Goal: Task Accomplishment & Management: Manage account settings

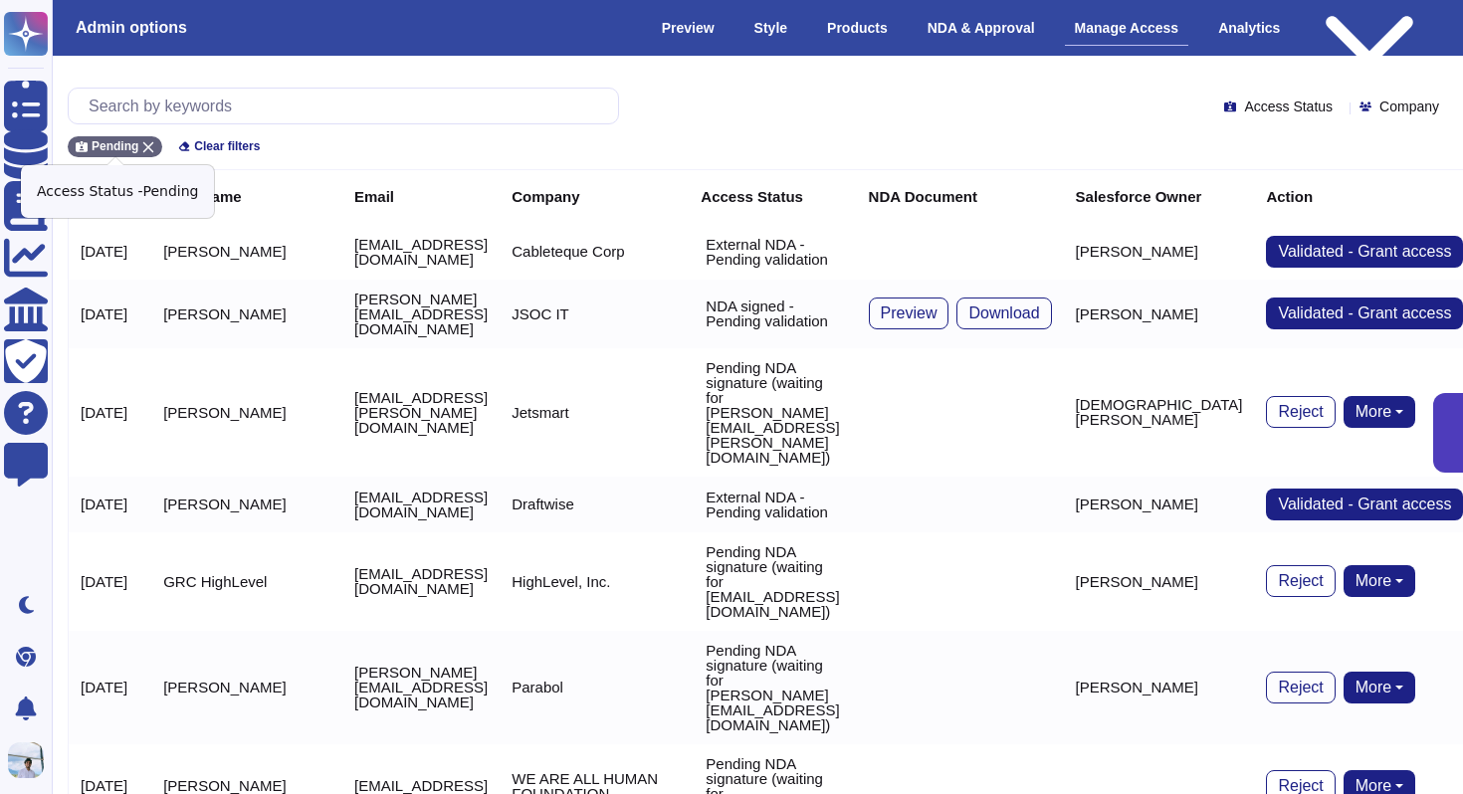
click at [149, 142] on icon at bounding box center [148, 147] width 12 height 12
click at [155, 99] on input "text" at bounding box center [349, 106] width 540 height 35
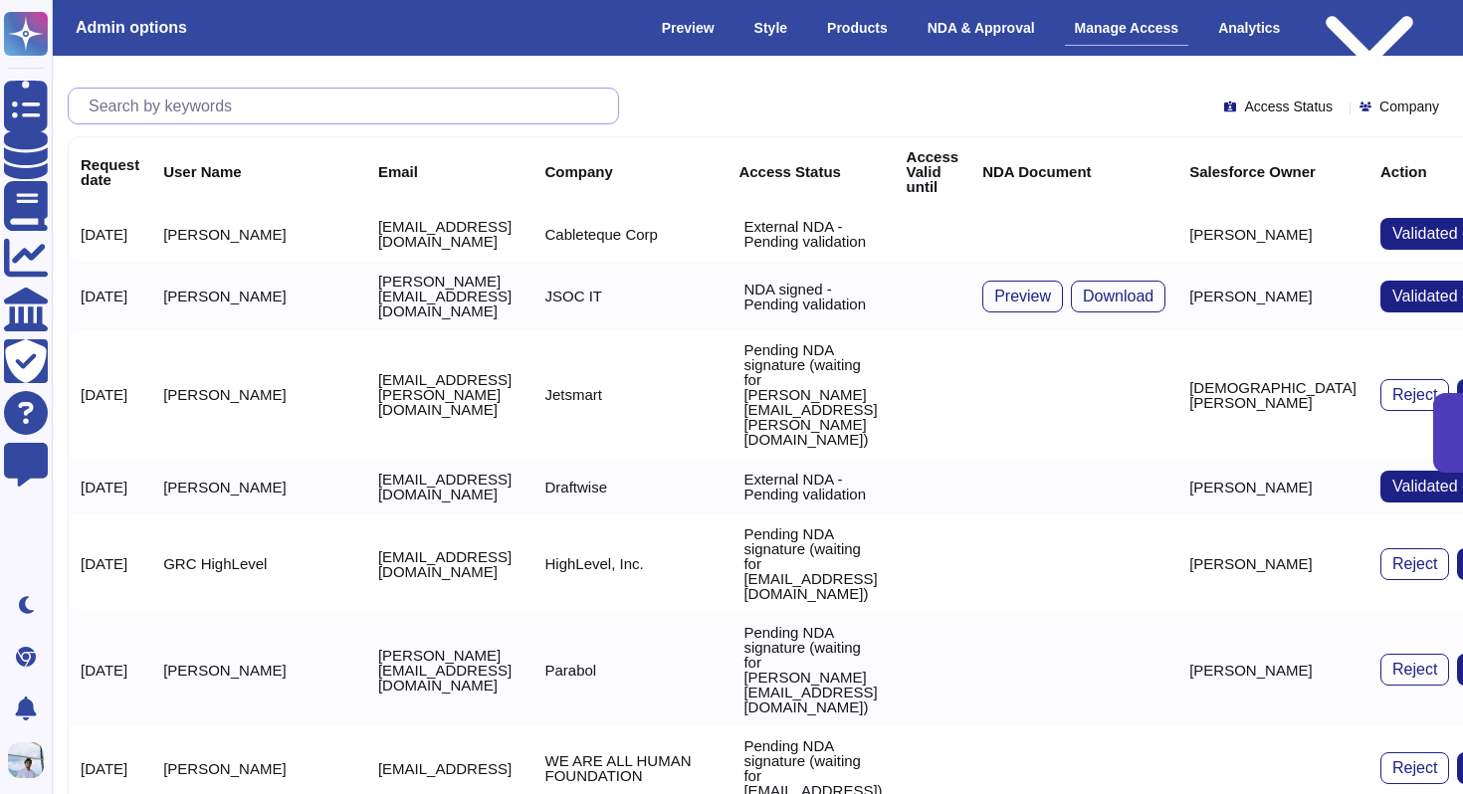
paste input "[EMAIL_ADDRESS][PERSON_NAME][DOMAIN_NAME]"
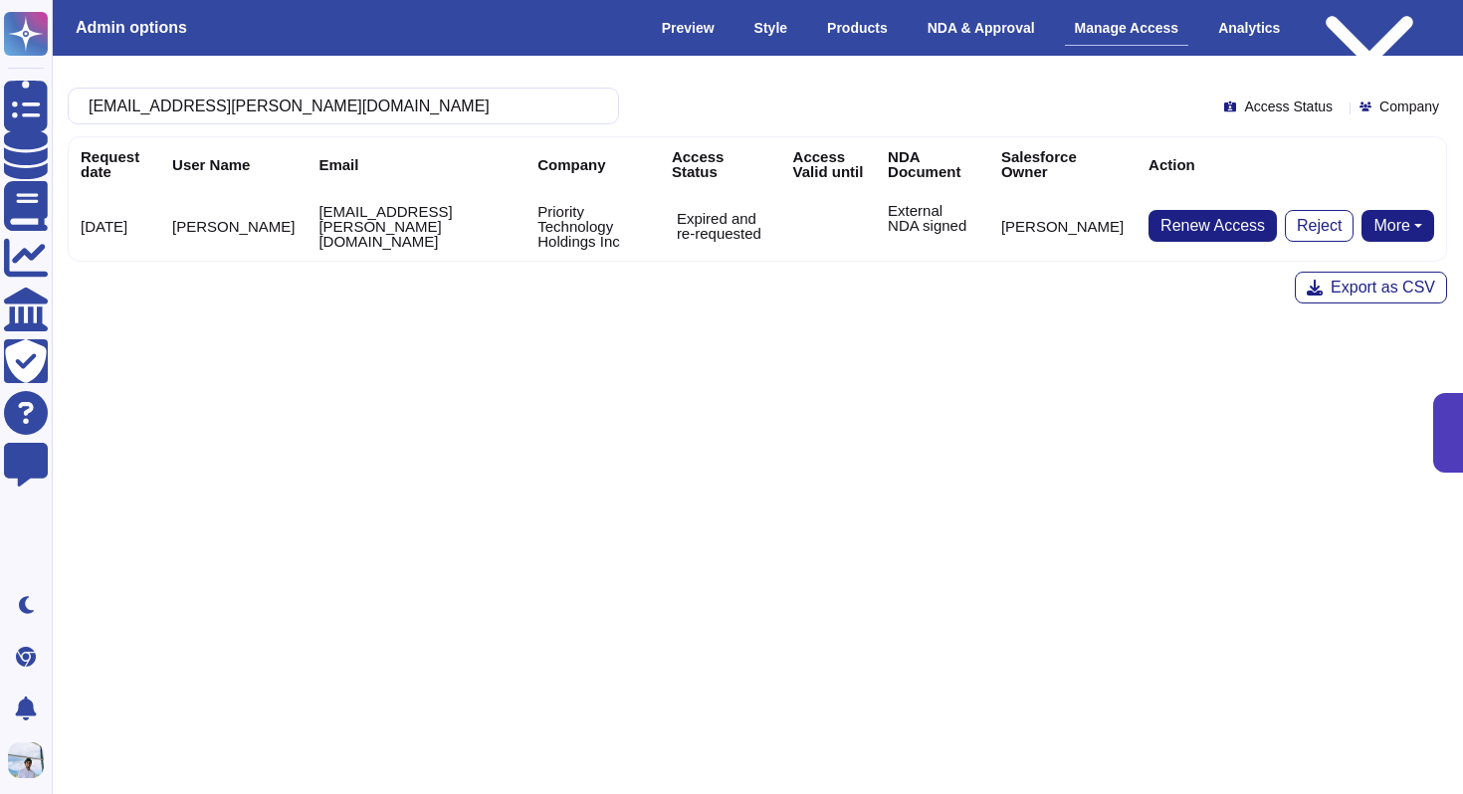
click at [1400, 237] on button "More" at bounding box center [1398, 226] width 73 height 32
type input "[EMAIL_ADDRESS][PERSON_NAME][DOMAIN_NAME]"
click at [902, 485] on html "Questionnaires Knowledge Base Documents Analytics CAIQ / SIG Trust Center Help …" at bounding box center [731, 242] width 1463 height 485
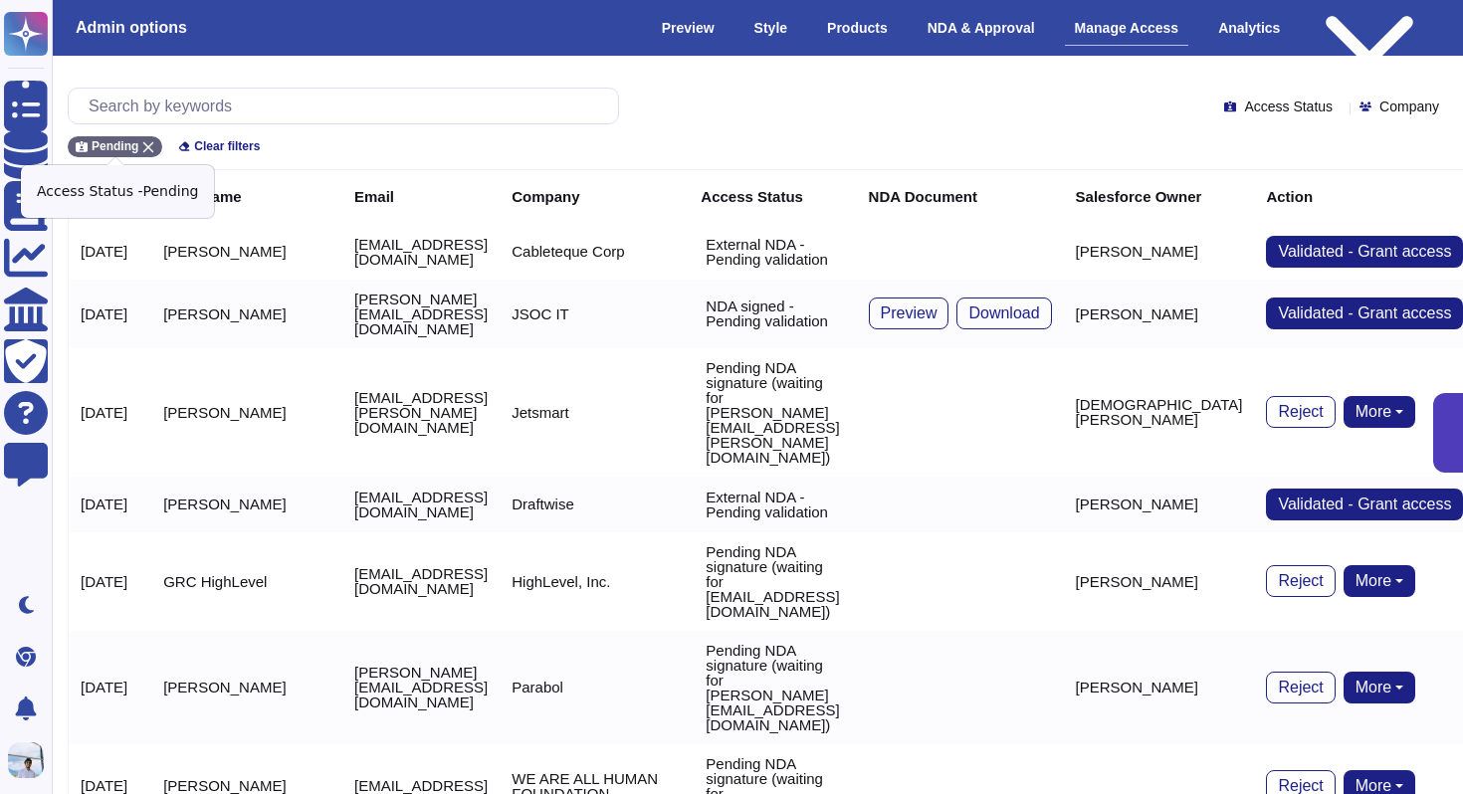
click at [149, 142] on icon at bounding box center [148, 147] width 12 height 12
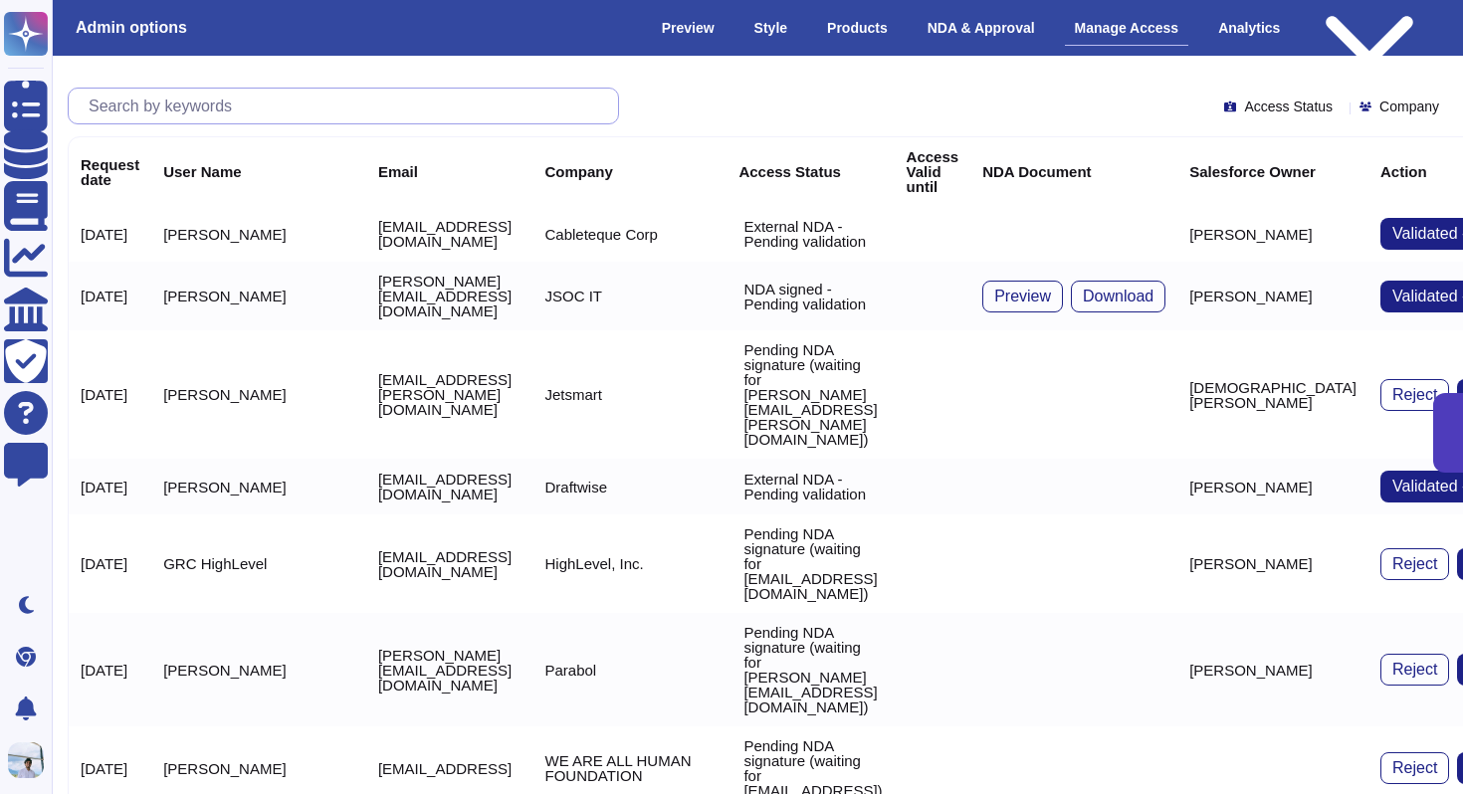
click at [195, 103] on input "text" at bounding box center [349, 106] width 540 height 35
paste input "[EMAIL_ADDRESS][PERSON_NAME][DOMAIN_NAME]"
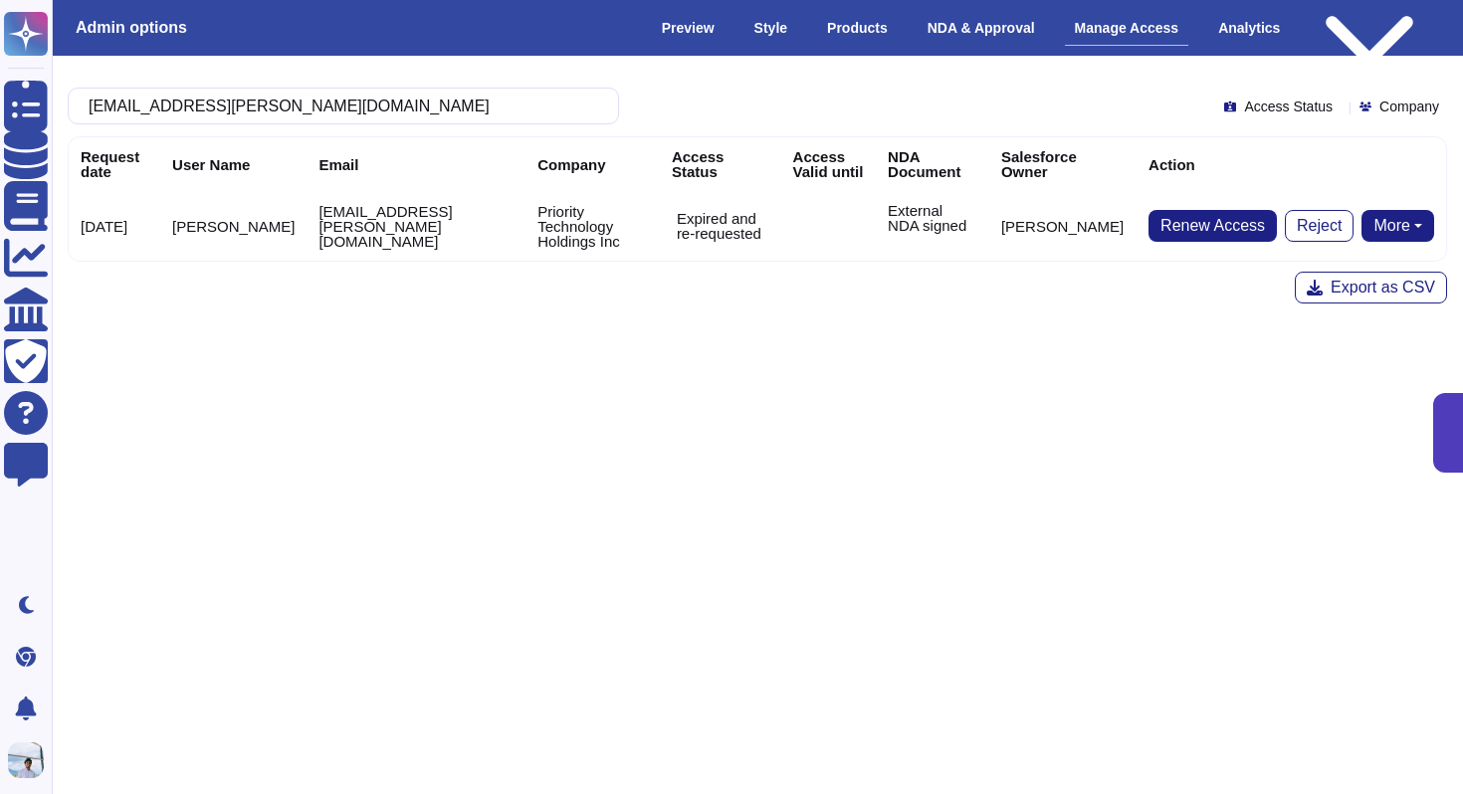
type input "[EMAIL_ADDRESS][PERSON_NAME][DOMAIN_NAME]"
click at [1396, 230] on button "More" at bounding box center [1398, 226] width 73 height 32
click at [1332, 285] on link "Remove NDA" at bounding box center [1354, 289] width 157 height 24
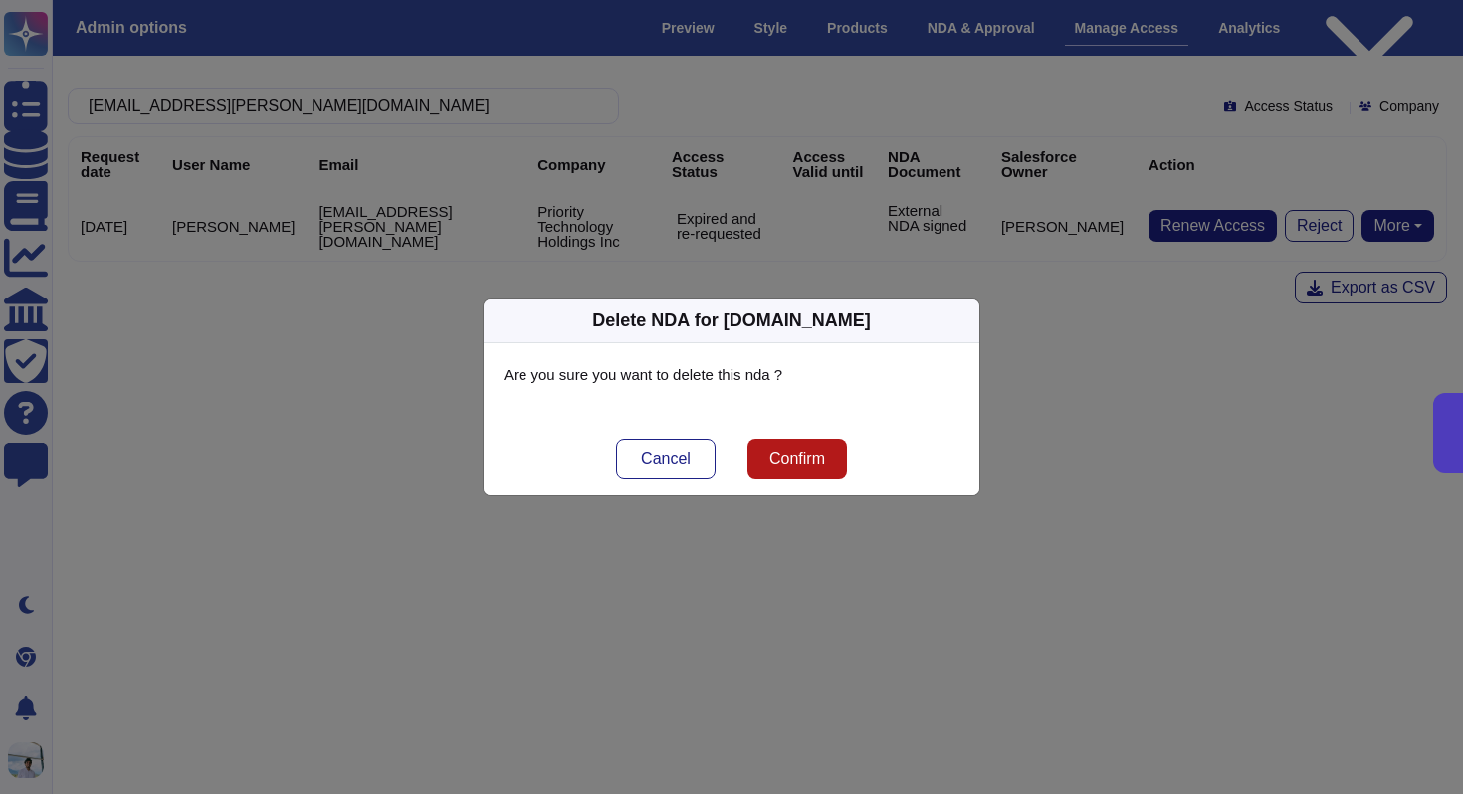
click at [823, 466] on span "Confirm" at bounding box center [797, 459] width 56 height 16
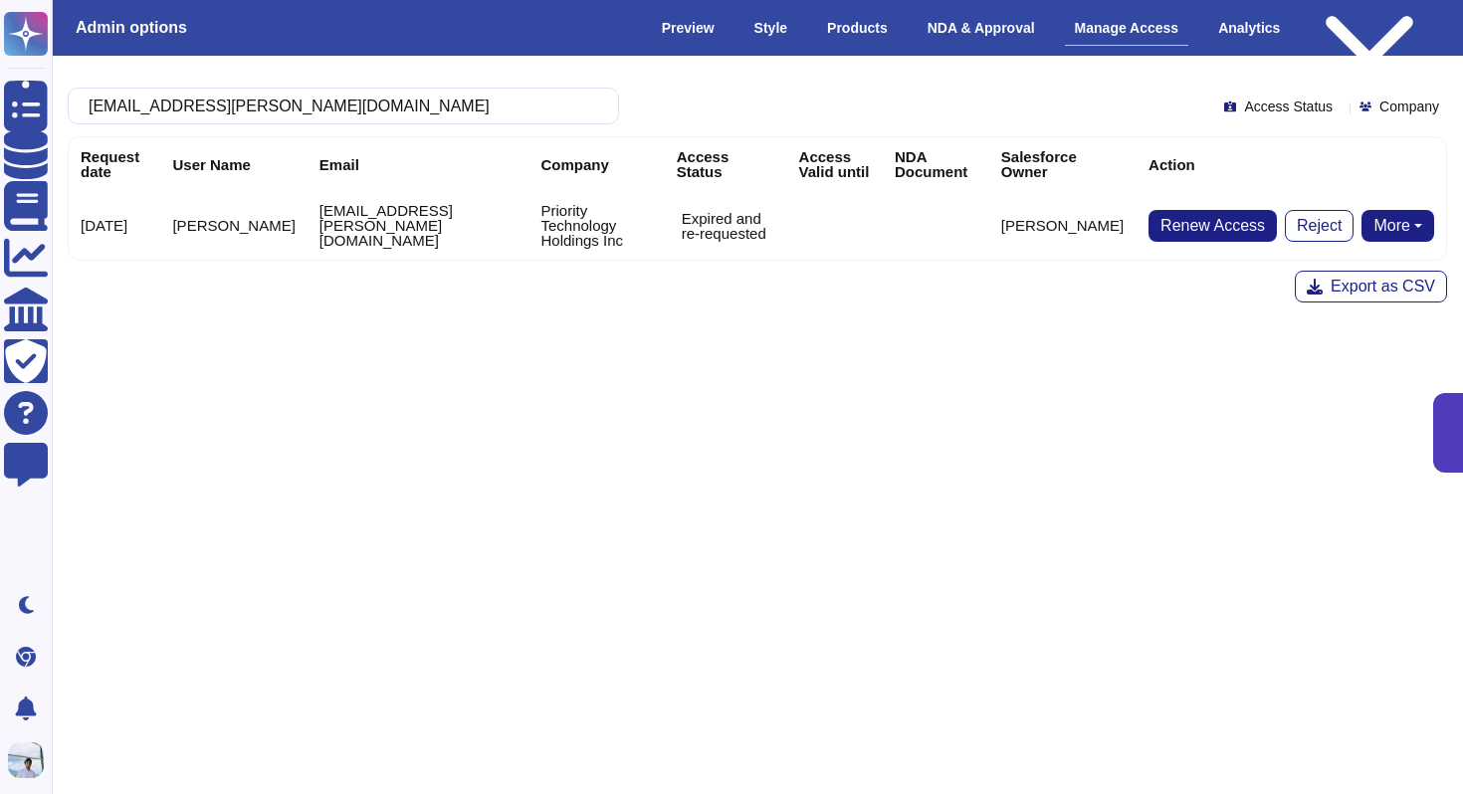
click at [1389, 224] on button "More" at bounding box center [1398, 226] width 73 height 32
click at [1322, 277] on link "Send NDA" at bounding box center [1324, 289] width 220 height 24
